Goal: Task Accomplishment & Management: Manage account settings

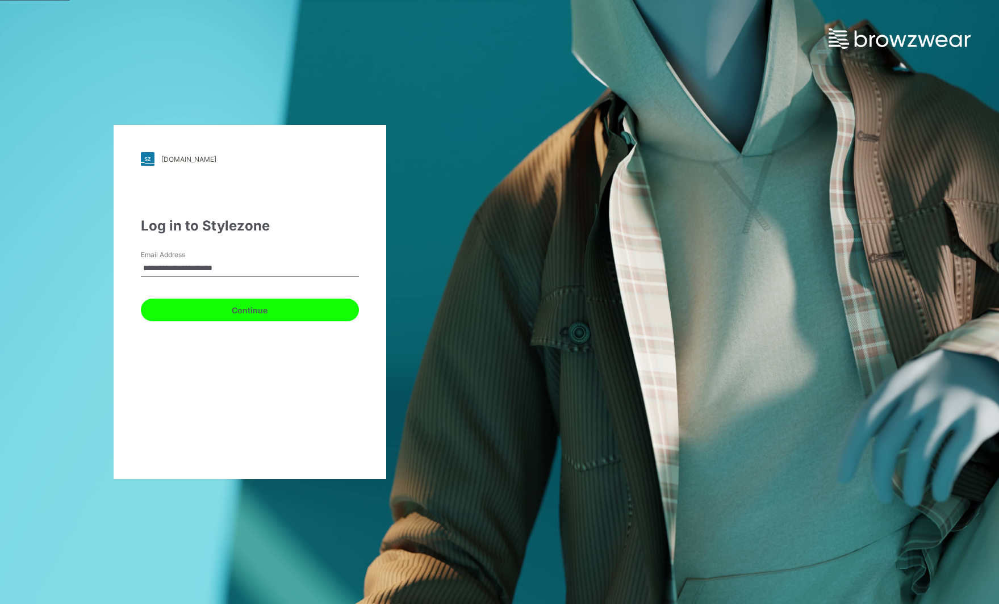
click at [228, 305] on button "Continue" at bounding box center [250, 310] width 218 height 23
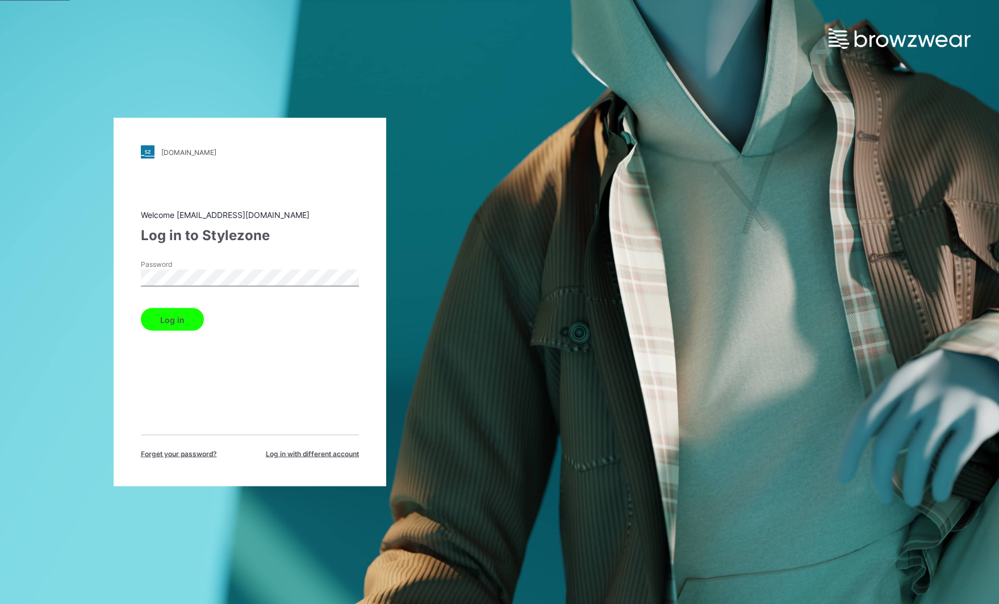
click at [141, 308] on button "Log in" at bounding box center [172, 319] width 63 height 23
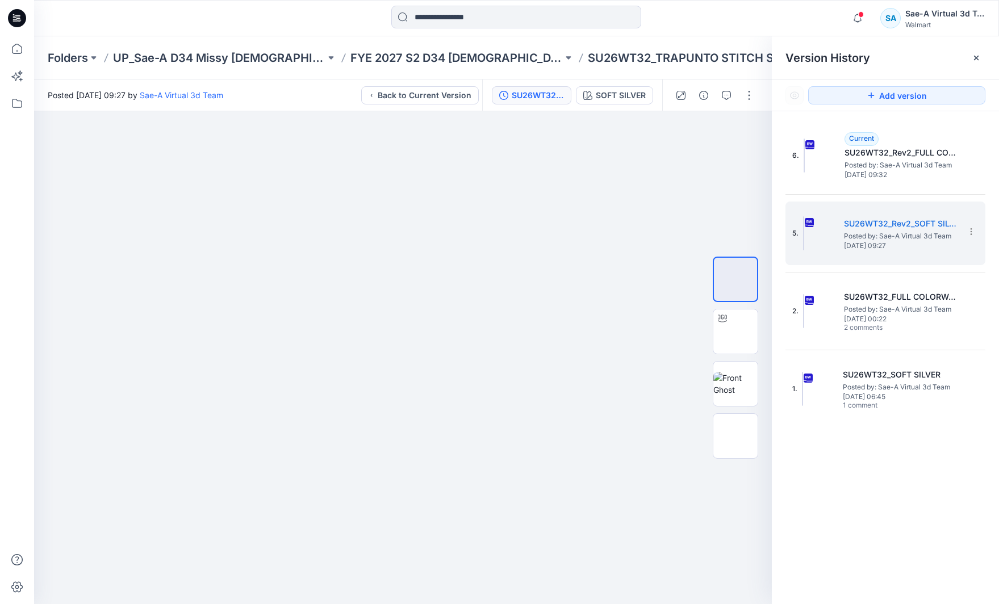
drag, startPoint x: 20, startPoint y: 21, endPoint x: 13, endPoint y: 19, distance: 7.0
click at [20, 20] on icon at bounding box center [17, 18] width 18 height 36
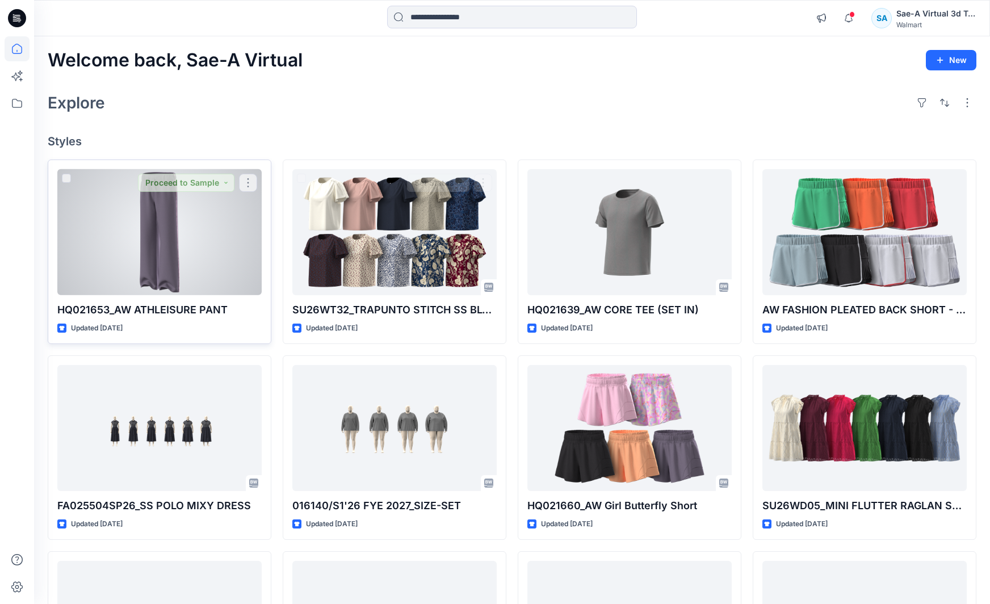
click at [194, 231] on div at bounding box center [159, 232] width 204 height 126
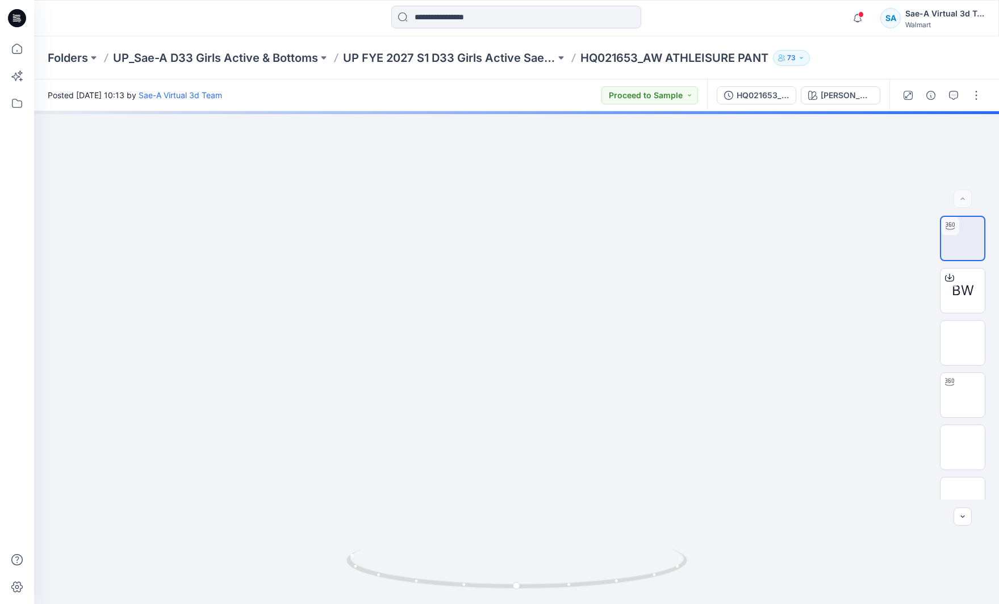
click at [23, 23] on icon at bounding box center [17, 18] width 18 height 18
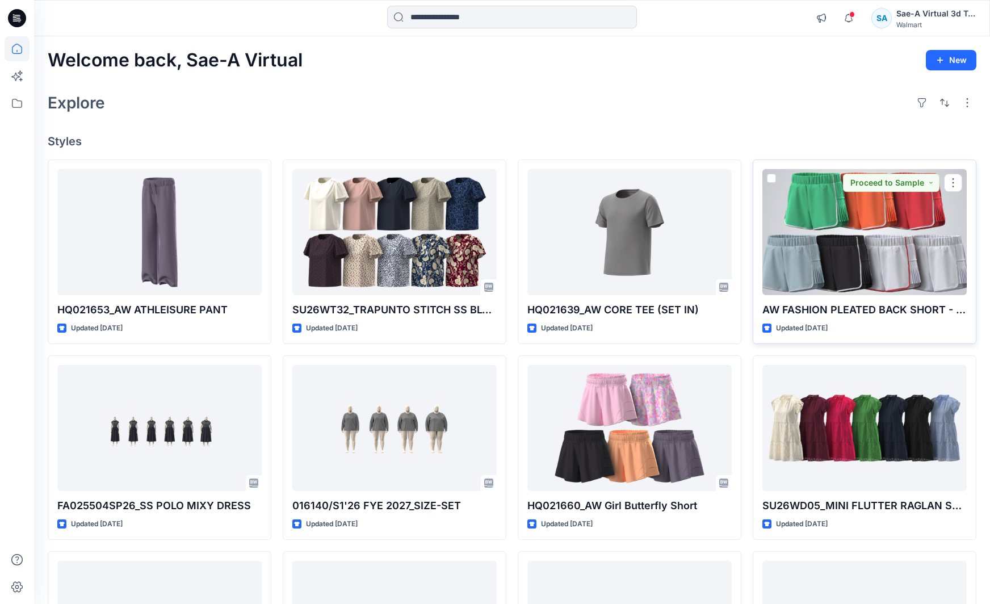
click at [879, 266] on div at bounding box center [865, 232] width 204 height 126
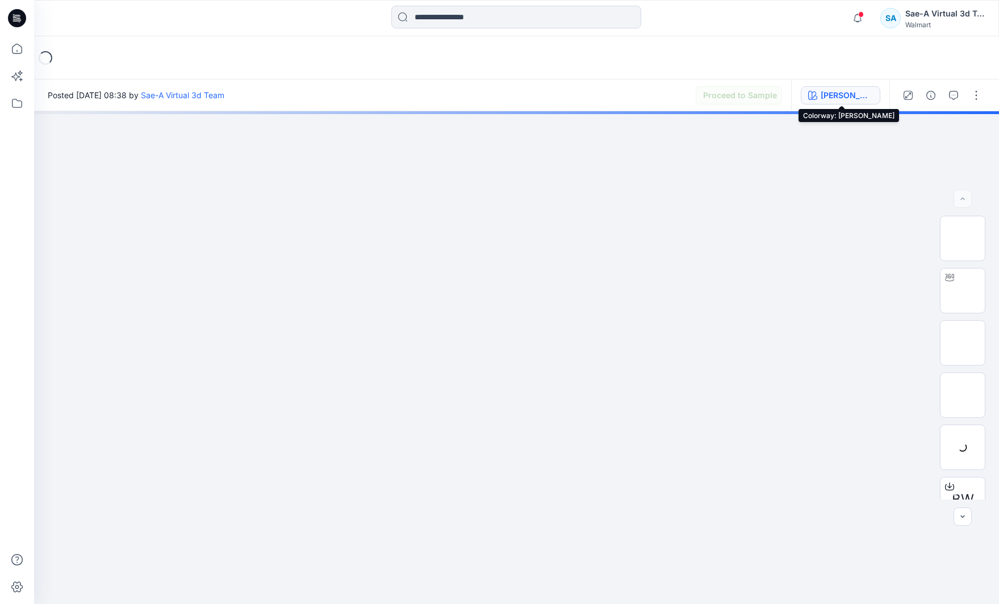
click at [845, 96] on div "JADE STONE" at bounding box center [846, 95] width 52 height 12
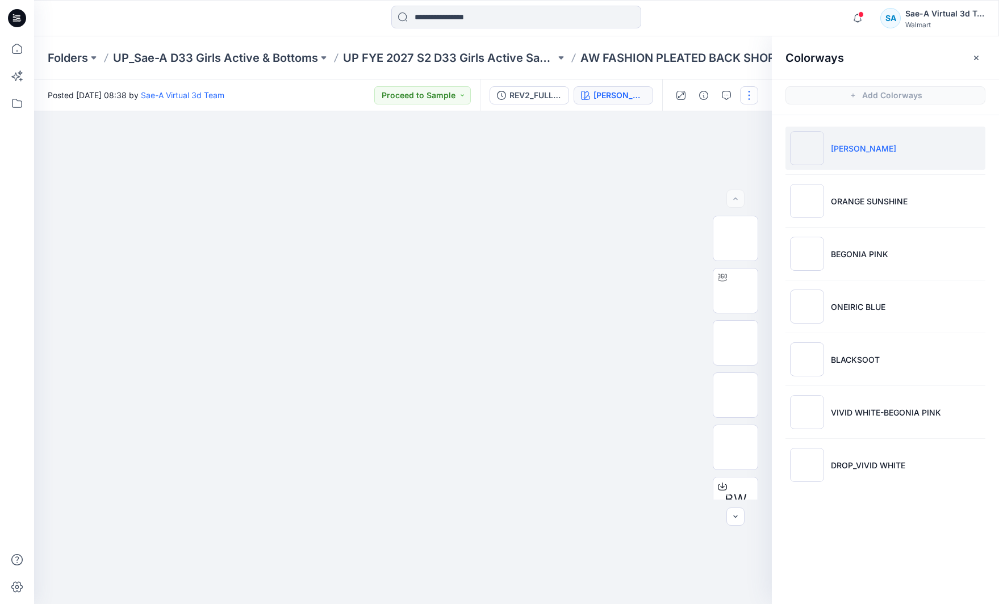
click at [747, 97] on button "button" at bounding box center [749, 95] width 18 height 18
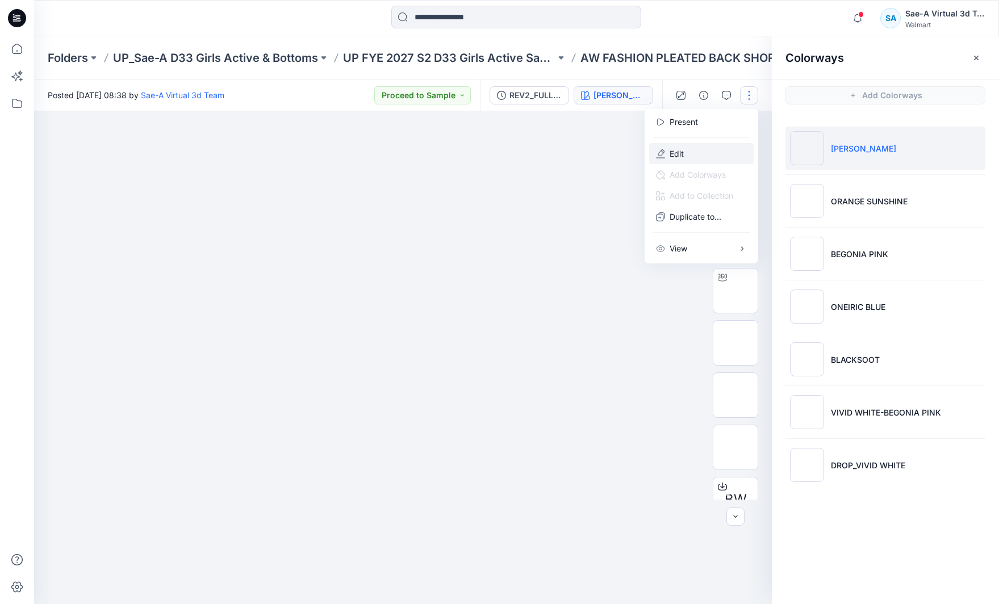
click at [709, 154] on button "Edit" at bounding box center [701, 153] width 104 height 21
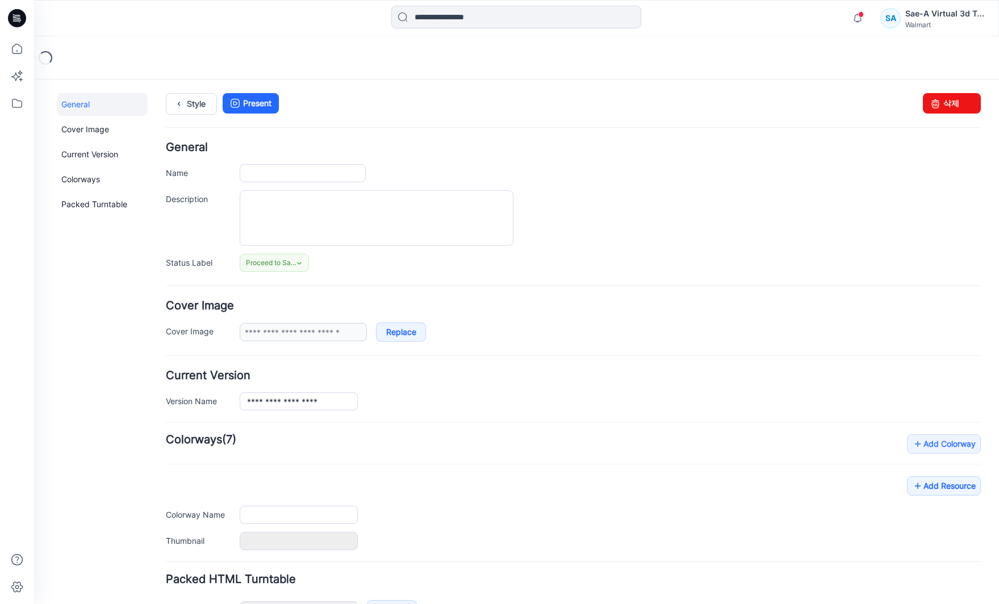
type input "**********"
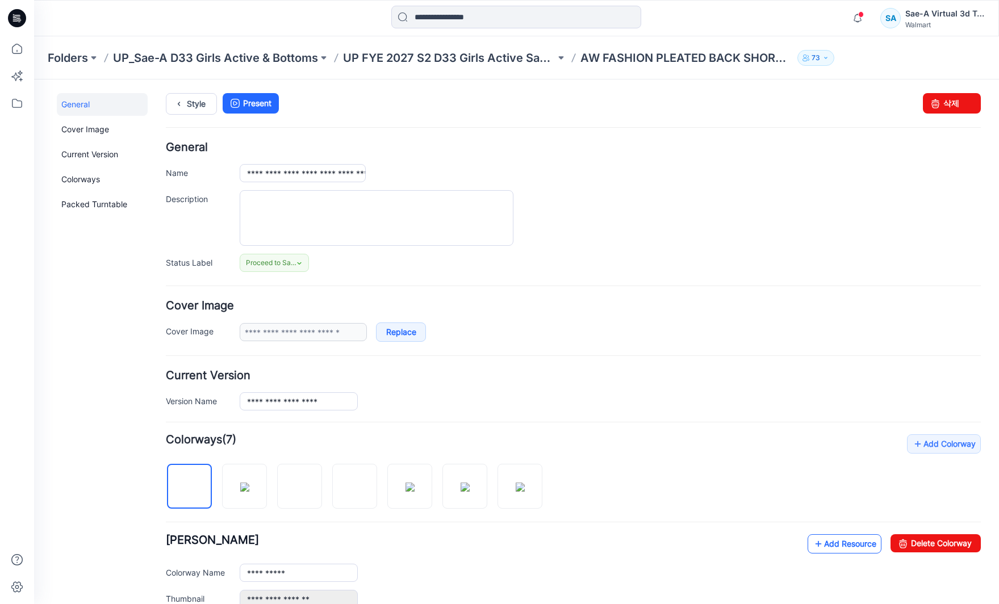
click at [824, 538] on link "Add Resource" at bounding box center [844, 543] width 74 height 19
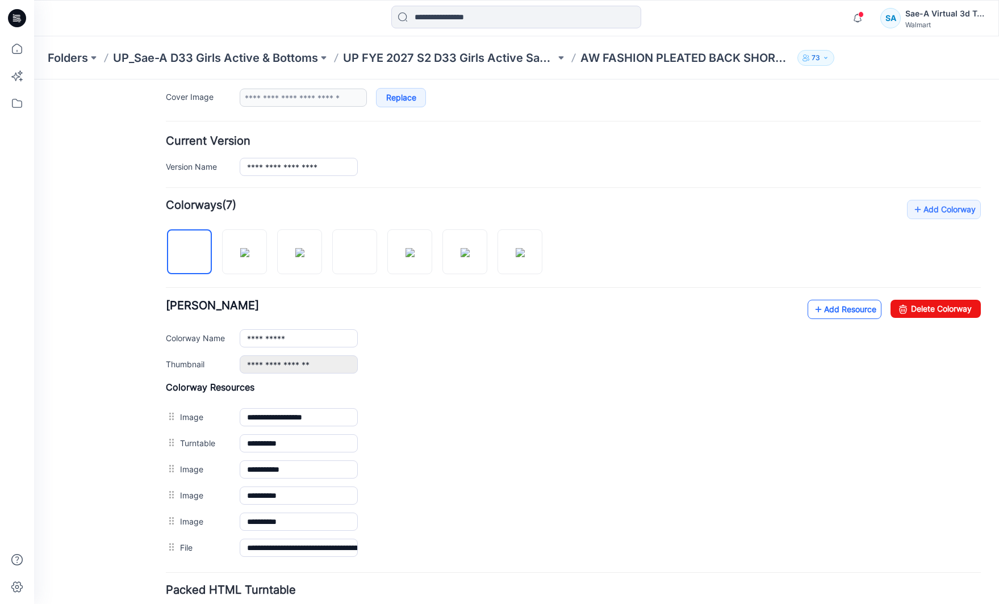
scroll to position [321, 0]
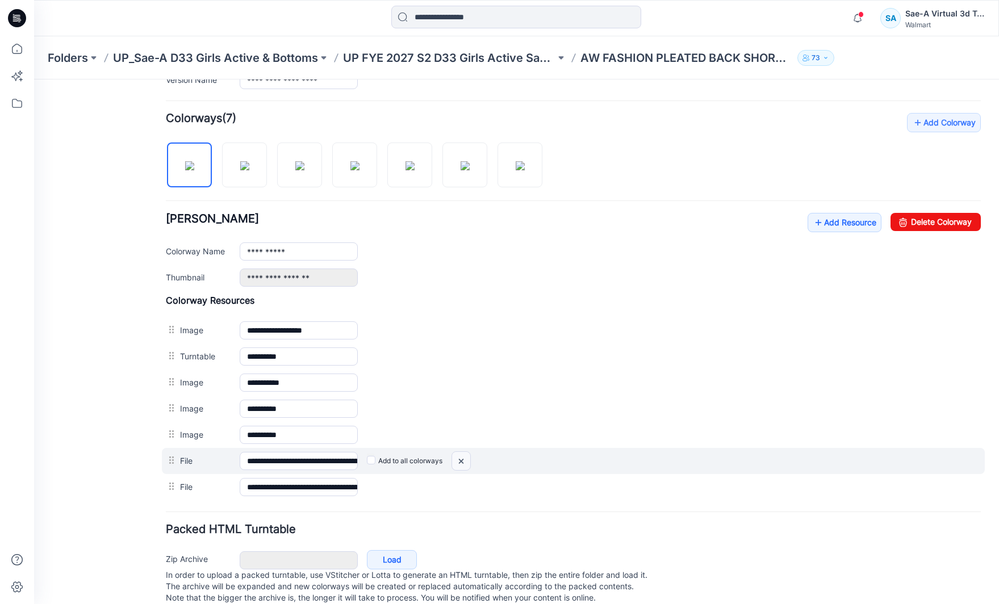
click at [34, 79] on img at bounding box center [34, 79] width 0 height 0
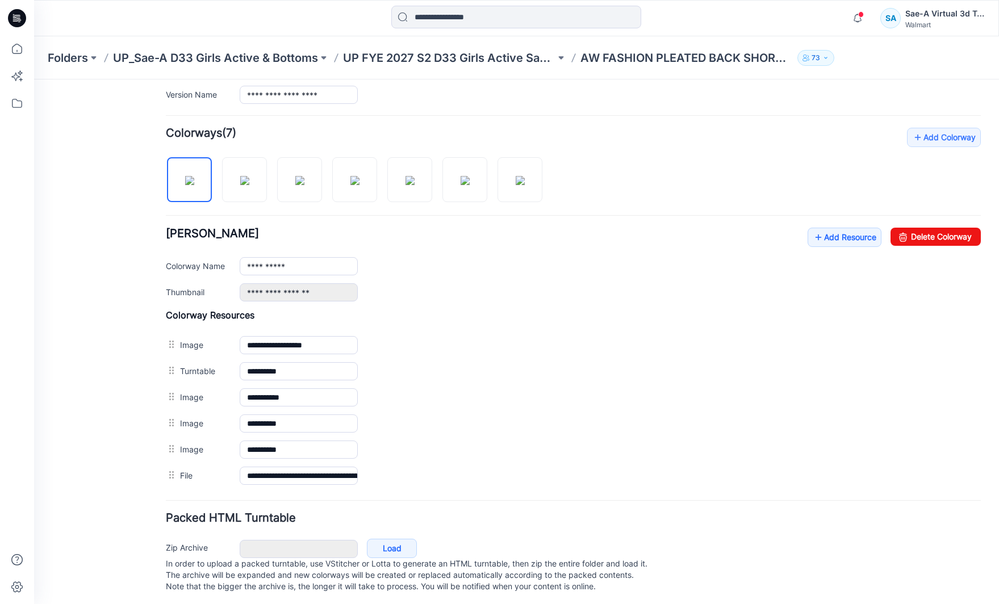
scroll to position [0, 0]
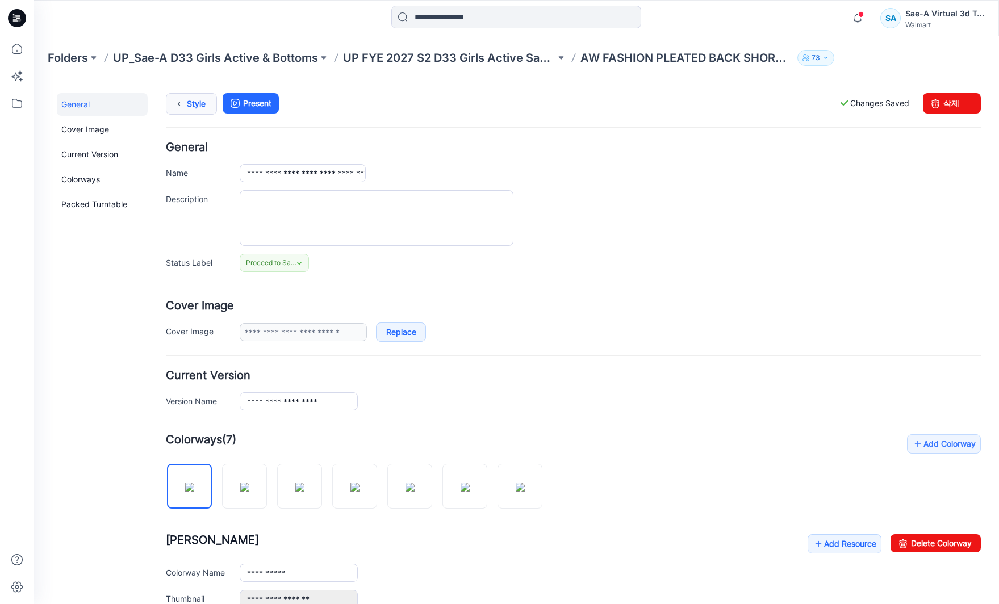
click at [177, 99] on icon at bounding box center [179, 104] width 16 height 20
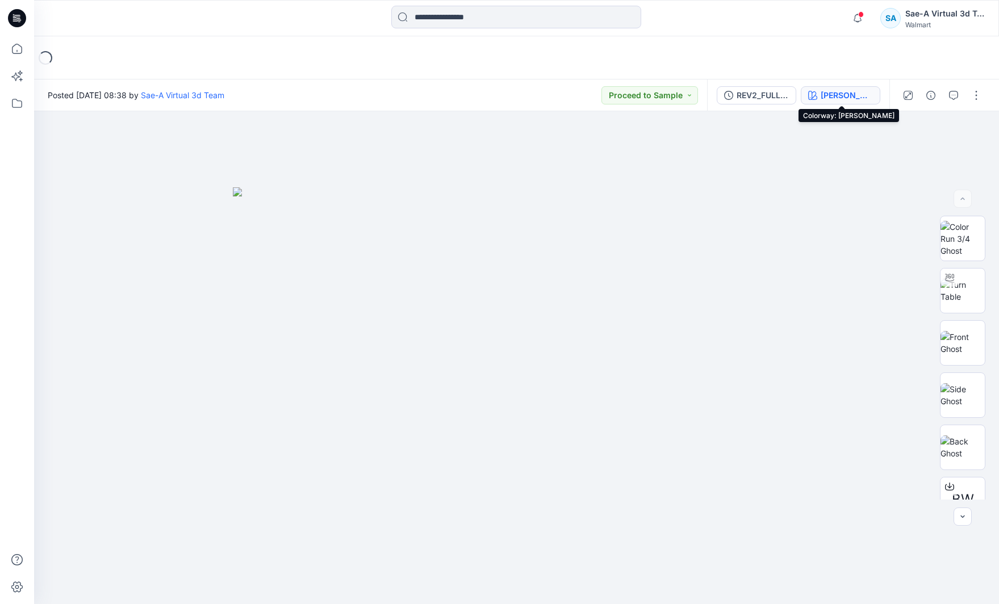
click at [852, 90] on div "[PERSON_NAME]" at bounding box center [846, 95] width 52 height 12
